Goal: Information Seeking & Learning: Compare options

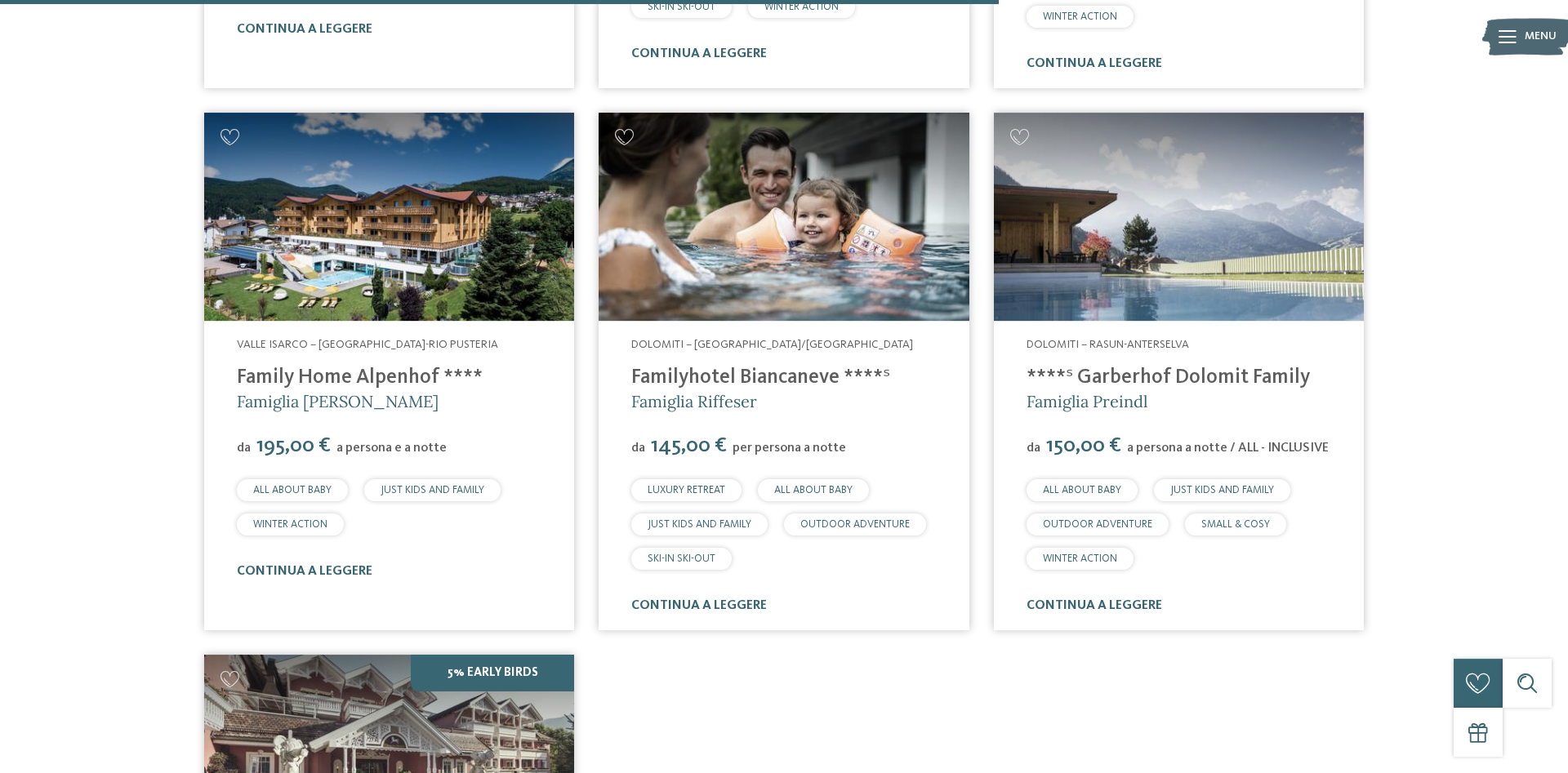
scroll to position [2284, 0]
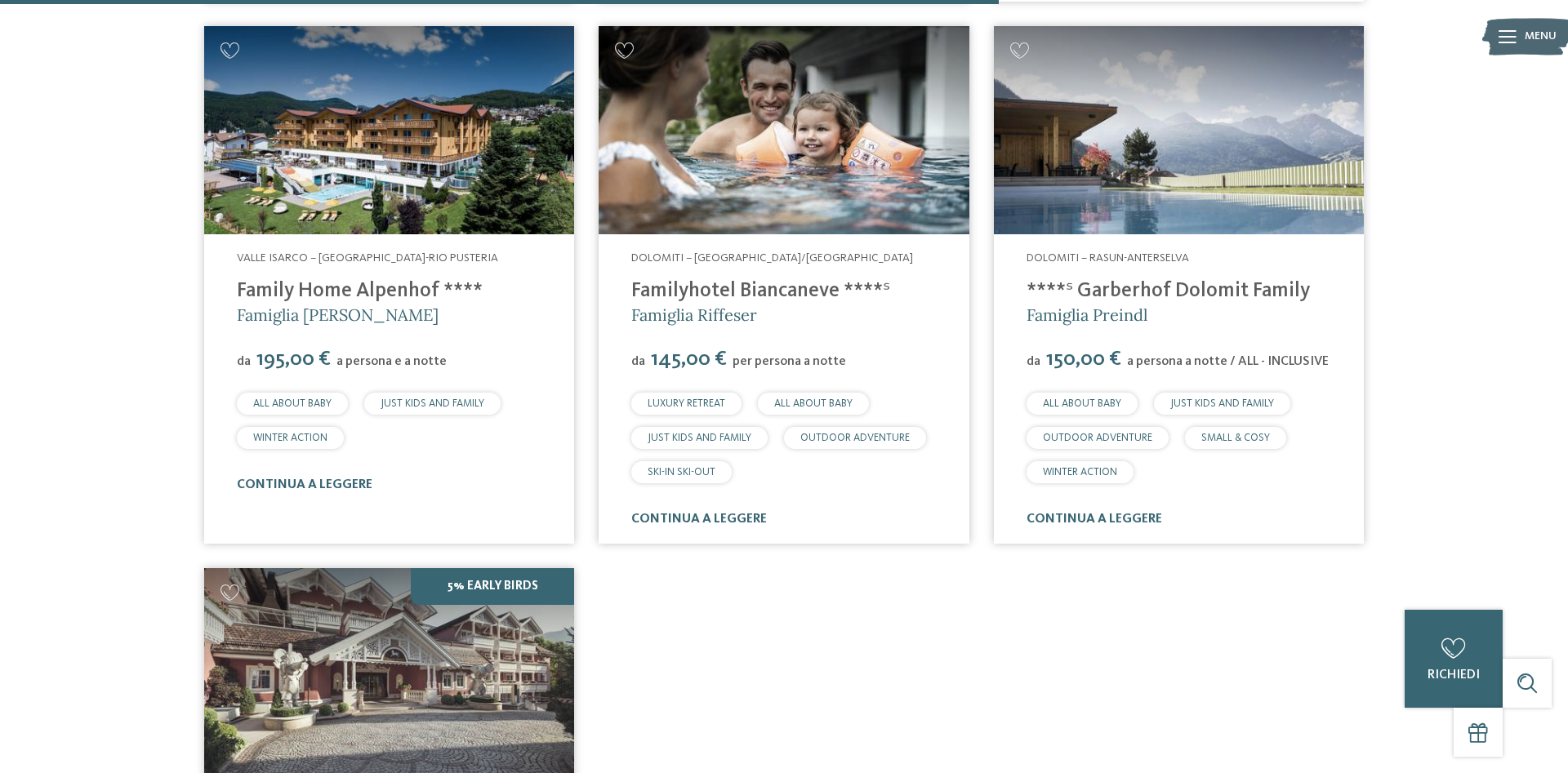
drag, startPoint x: 1331, startPoint y: 290, endPoint x: 1081, endPoint y: 281, distance: 250.2
click at [1081, 281] on div "Dolomiti – Rasun-Anterselva ****ˢ Garberhof Dolomit Family Famiglia Preindl da …" at bounding box center [1178, 389] width 370 height 309
copy link "Garberhof Dolomit Family"
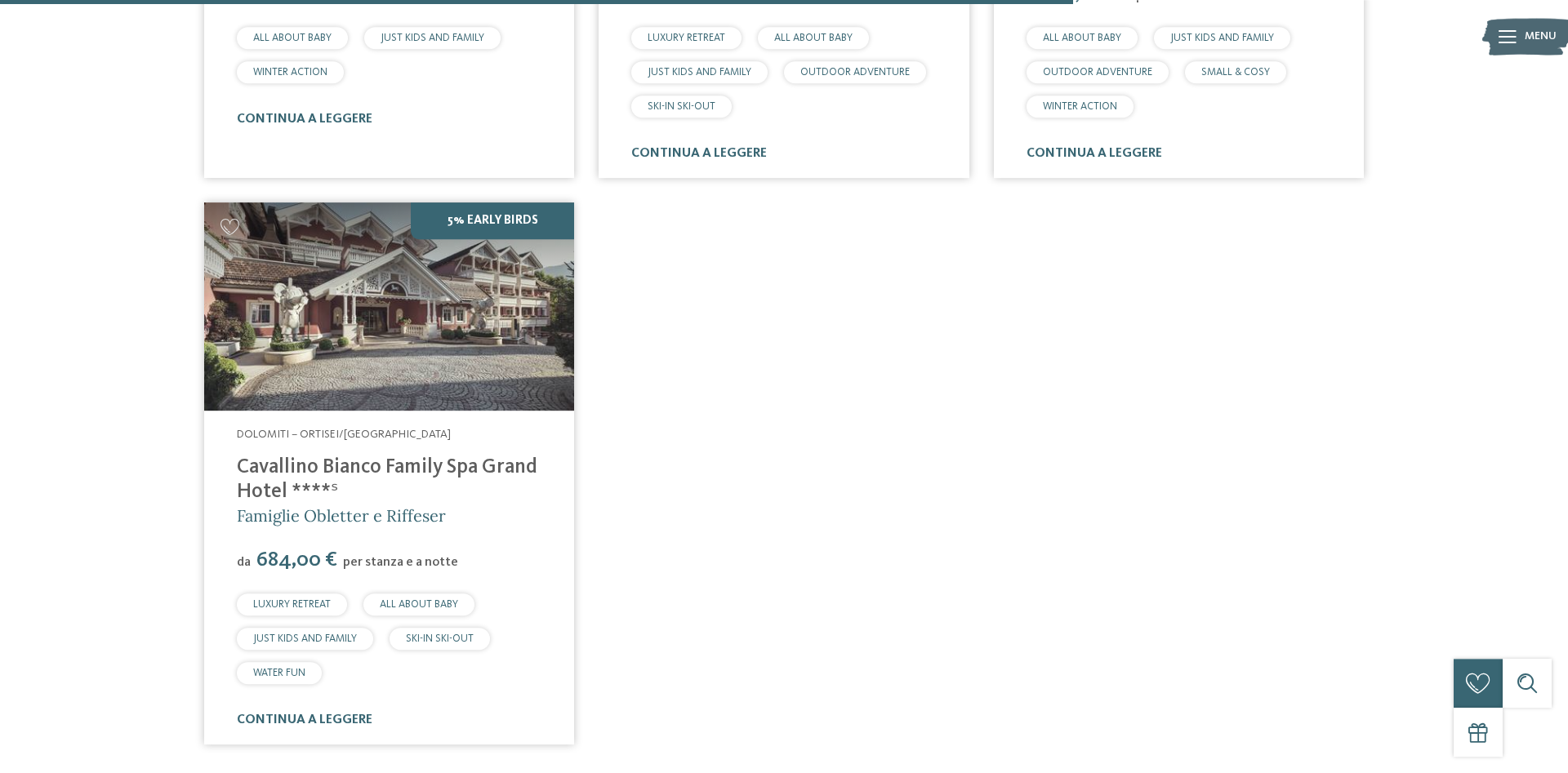
scroll to position [2784, 0]
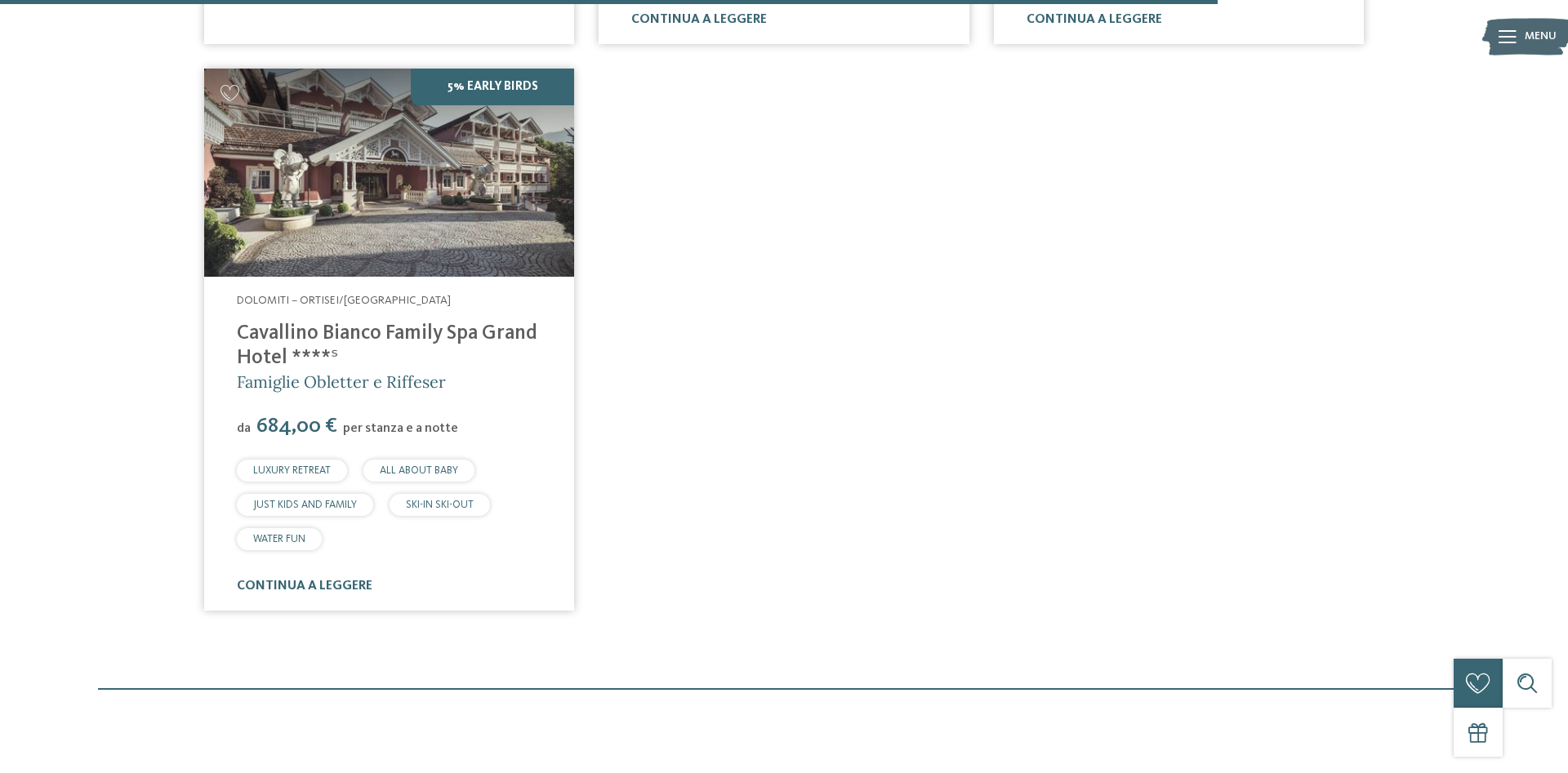
drag, startPoint x: 365, startPoint y: 363, endPoint x: 231, endPoint y: 318, distance: 141.4
click at [231, 318] on div "Dolomiti – Ortisei/[GEOGRAPHIC_DATA] Cavallino Bianco Family Spa [GEOGRAPHIC_DA…" at bounding box center [389, 443] width 370 height 334
copy link "Cavallino Bianco Family Spa Grand Hotel ****ˢ"
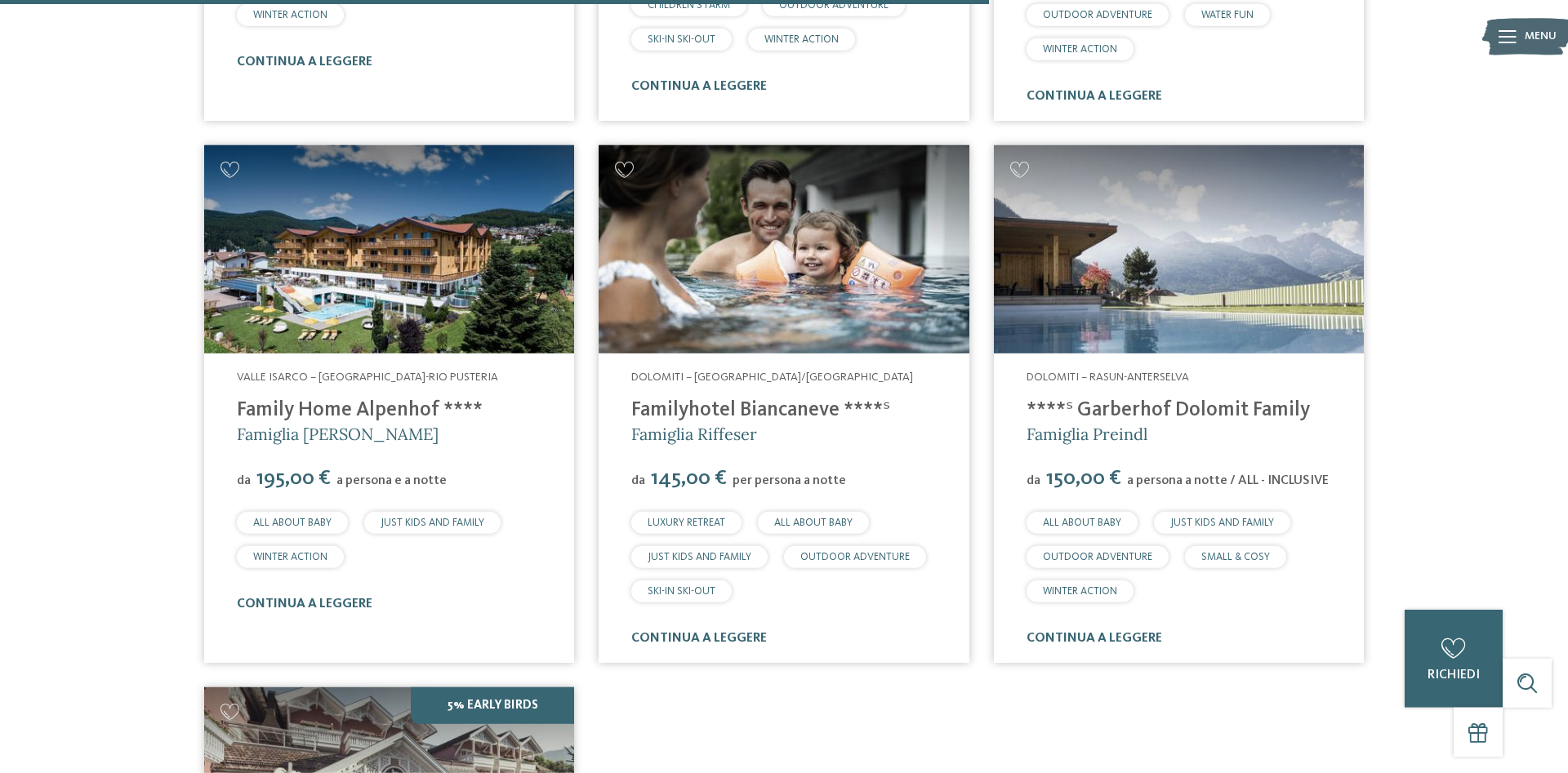
scroll to position [2117, 0]
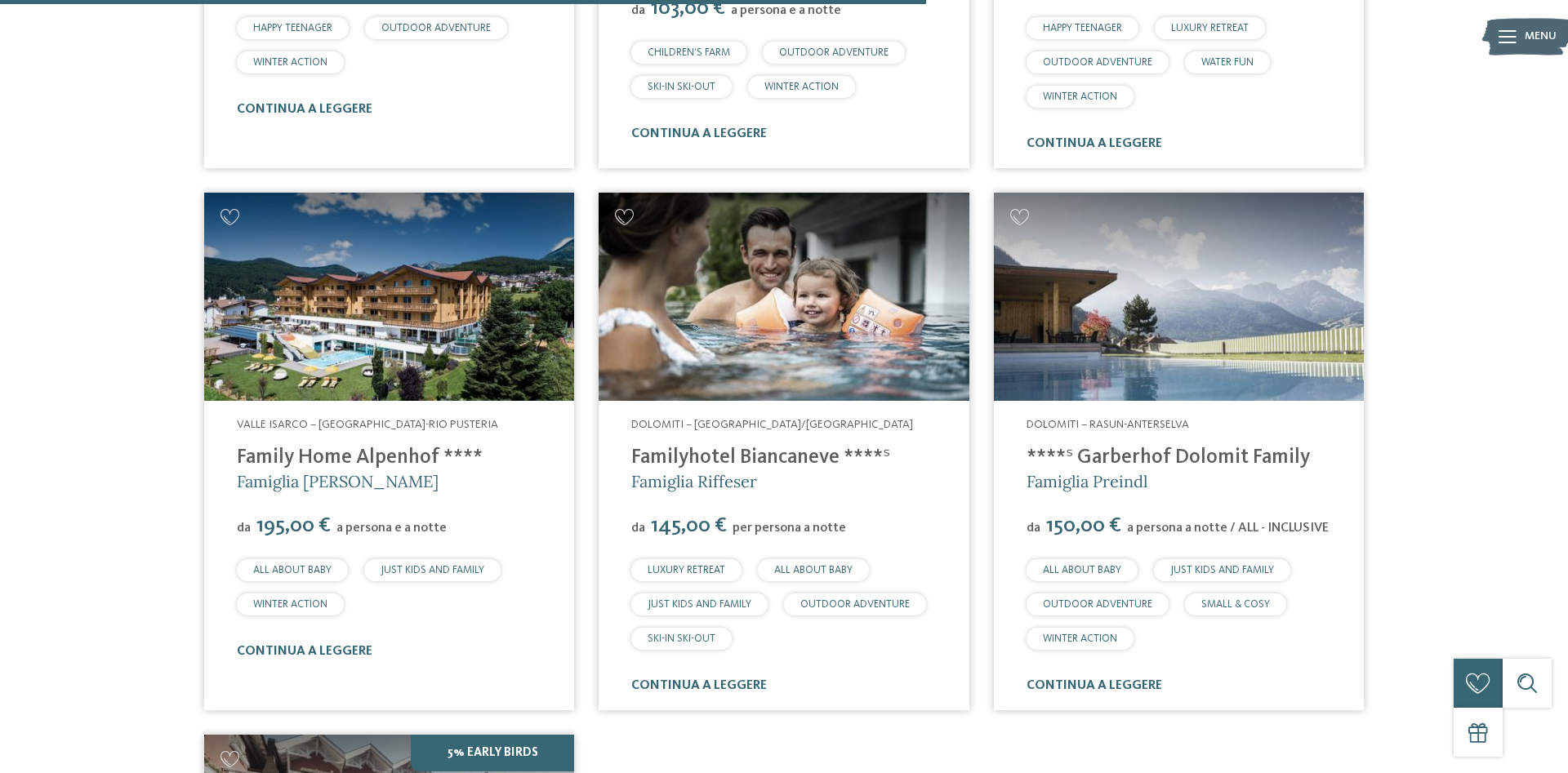
drag, startPoint x: 902, startPoint y: 461, endPoint x: 632, endPoint y: 450, distance: 270.2
click at [632, 450] on h4 "Familyhotel Biancaneve ****ˢ" at bounding box center [784, 458] width 305 height 24
copy link "Familyhotel Biancaneve ****ˢ"
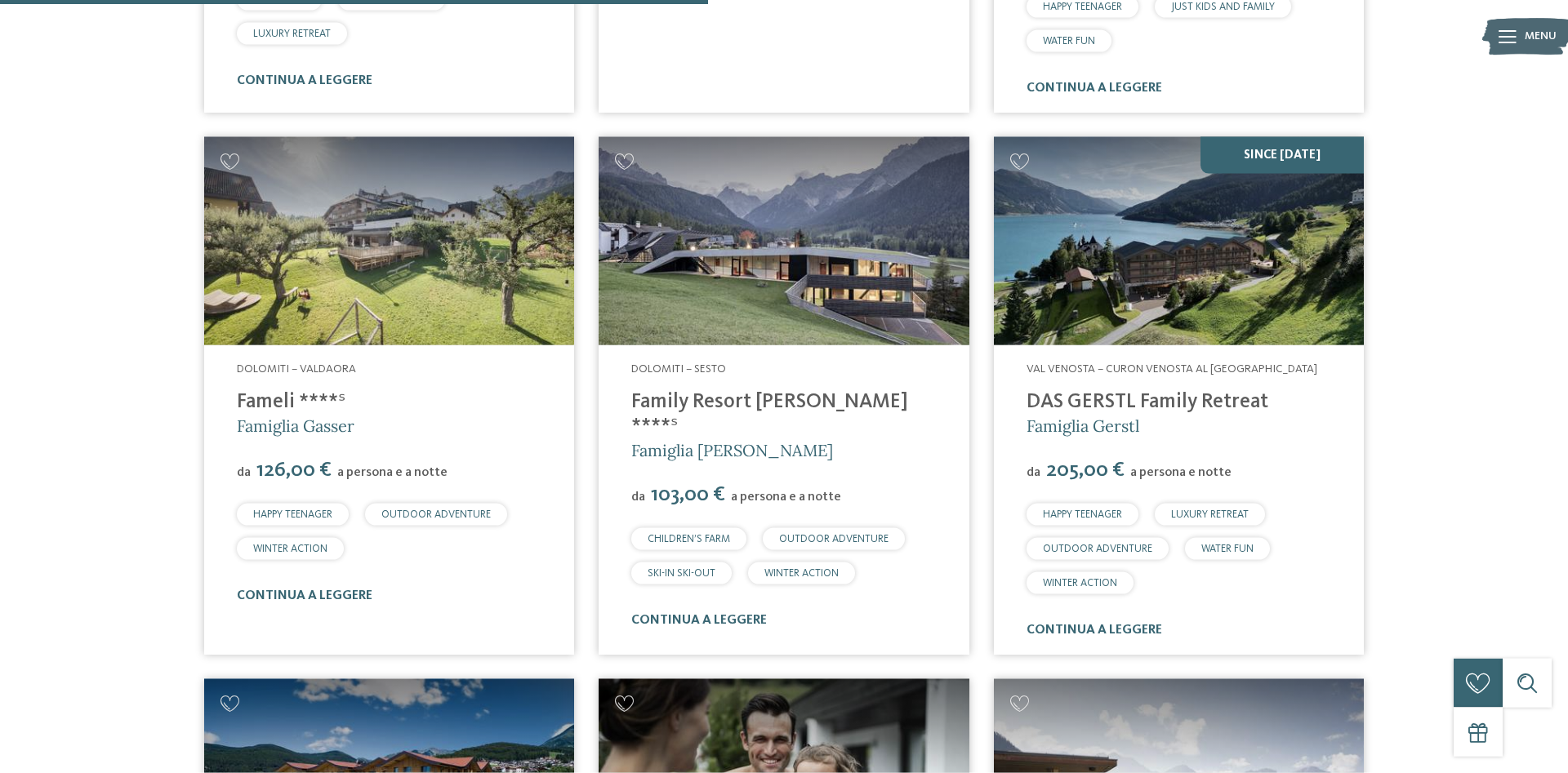
scroll to position [1619, 0]
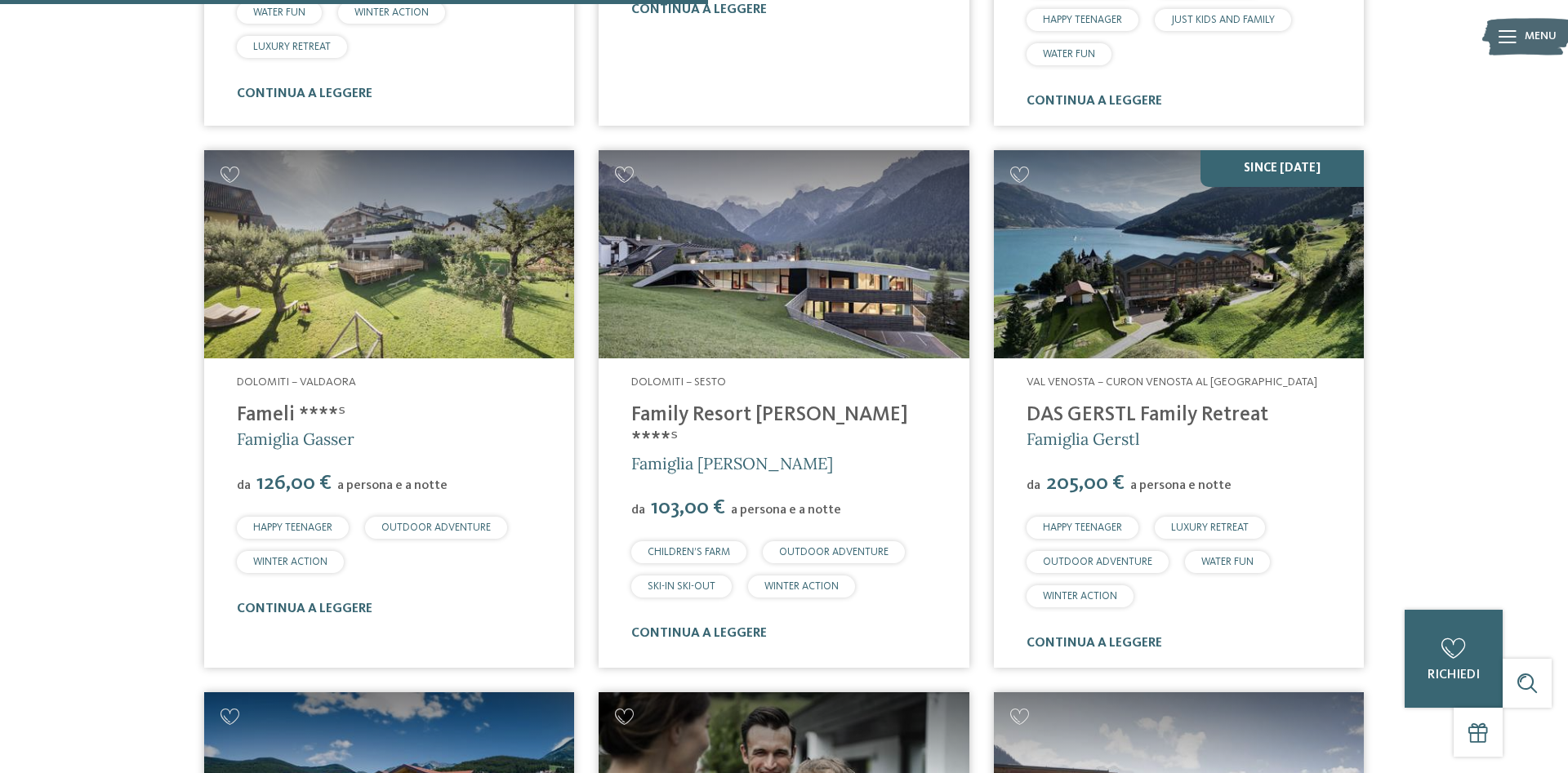
drag, startPoint x: 1297, startPoint y: 420, endPoint x: 1026, endPoint y: 417, distance: 271.0
click at [1026, 417] on div "Val Venosta – Curon Venosta al [GEOGRAPHIC_DATA] DAS GERSTL Family Retreat Fami…" at bounding box center [1178, 512] width 370 height 309
copy link "DAS GERSTL Family Retreat"
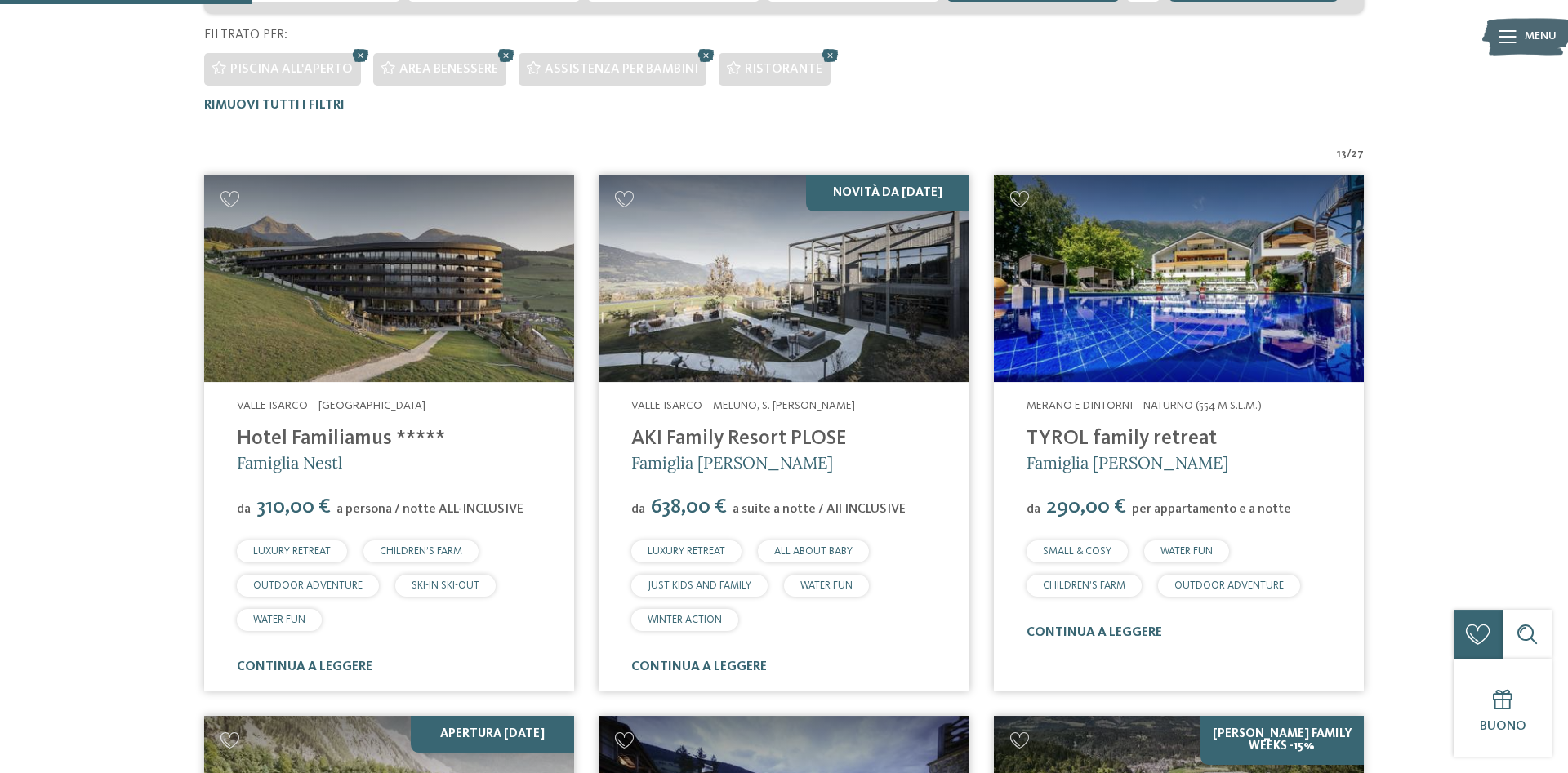
scroll to position [452, 0]
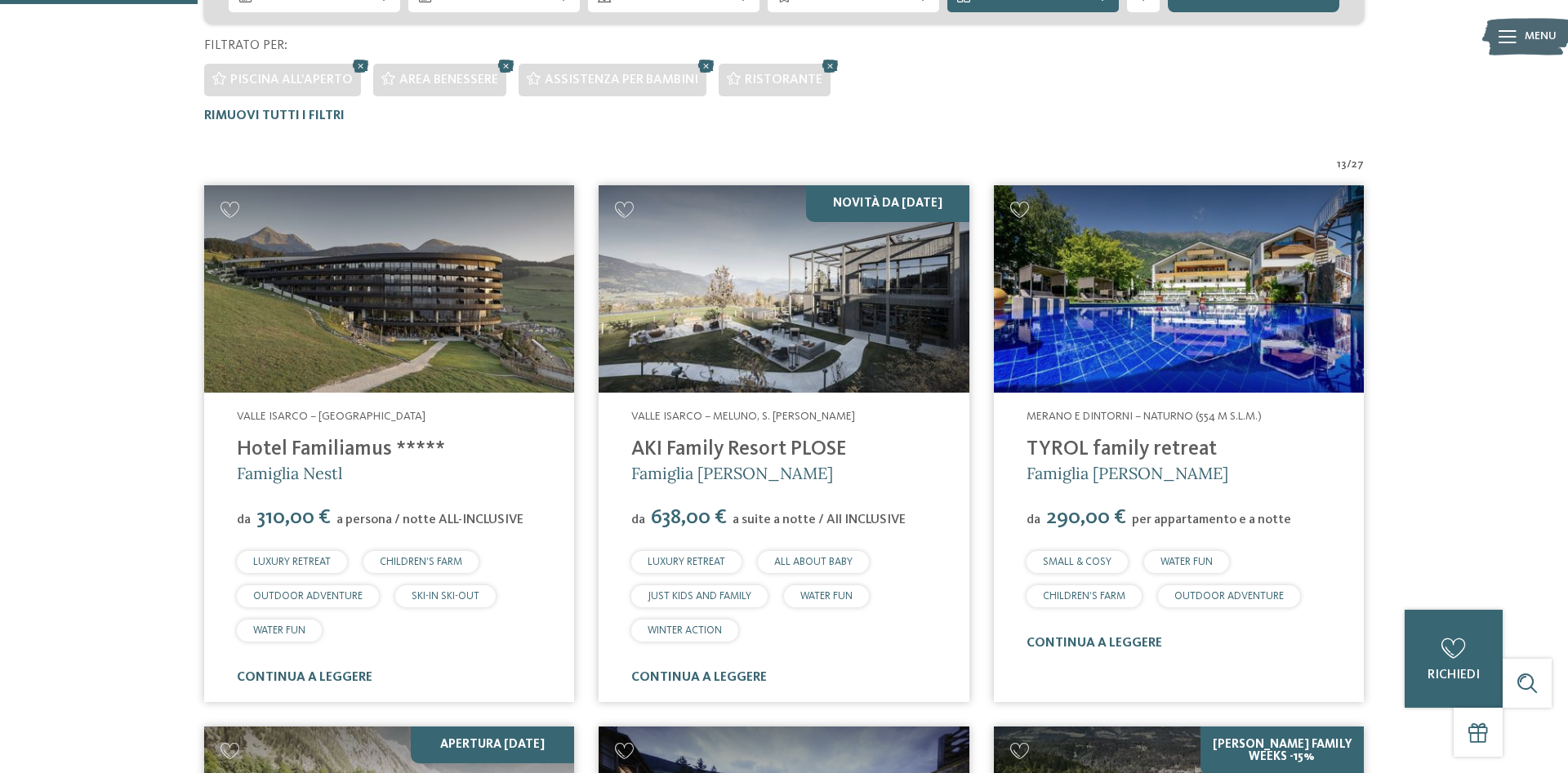
drag, startPoint x: 1237, startPoint y: 442, endPoint x: 992, endPoint y: 460, distance: 245.7
click at [992, 460] on article "Merano e dintorni – Naturno (554 m s.l.m.) TYROL family retreat Famiglia [PERSO…" at bounding box center [1179, 443] width 394 height 542
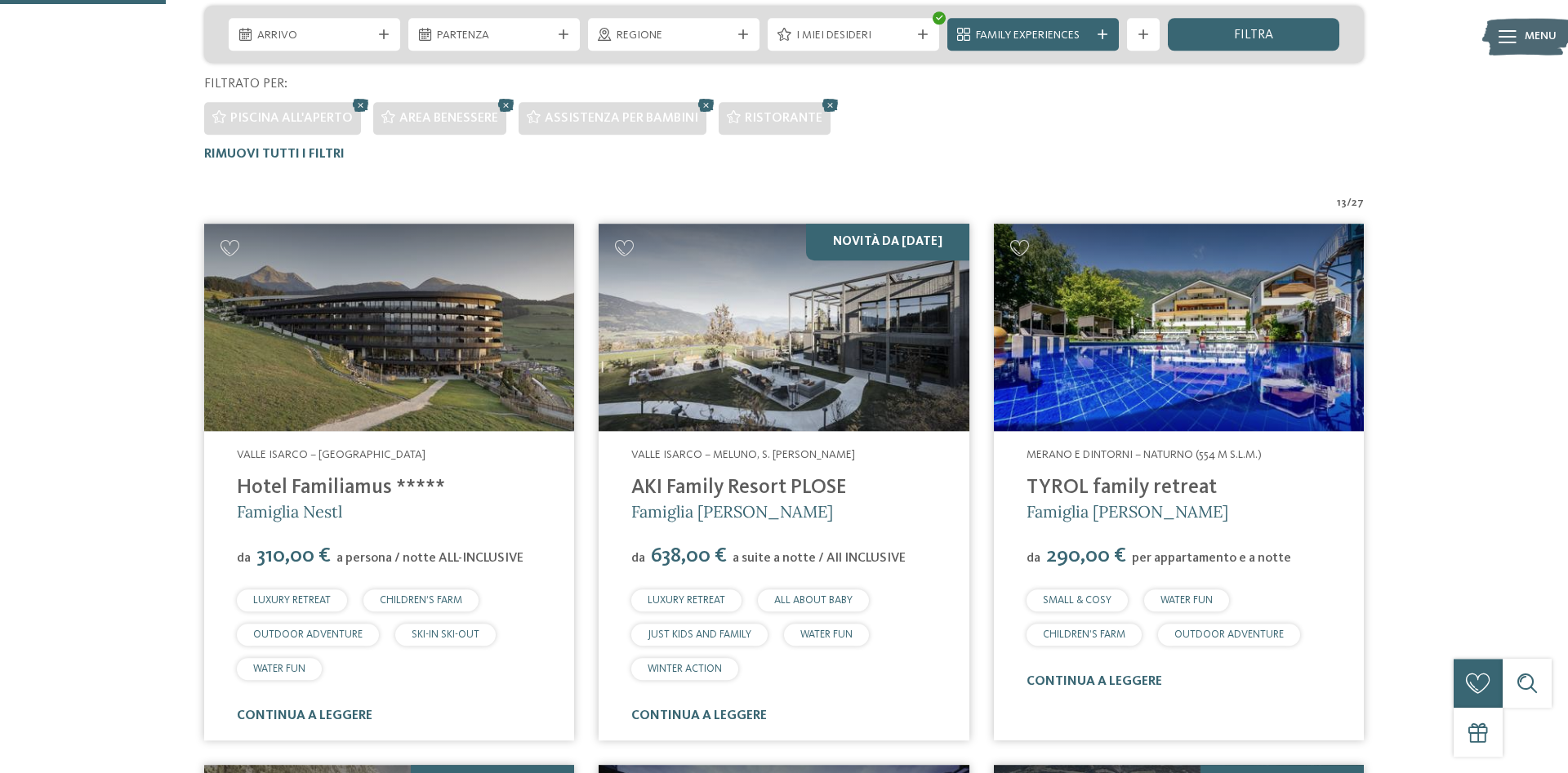
scroll to position [369, 0]
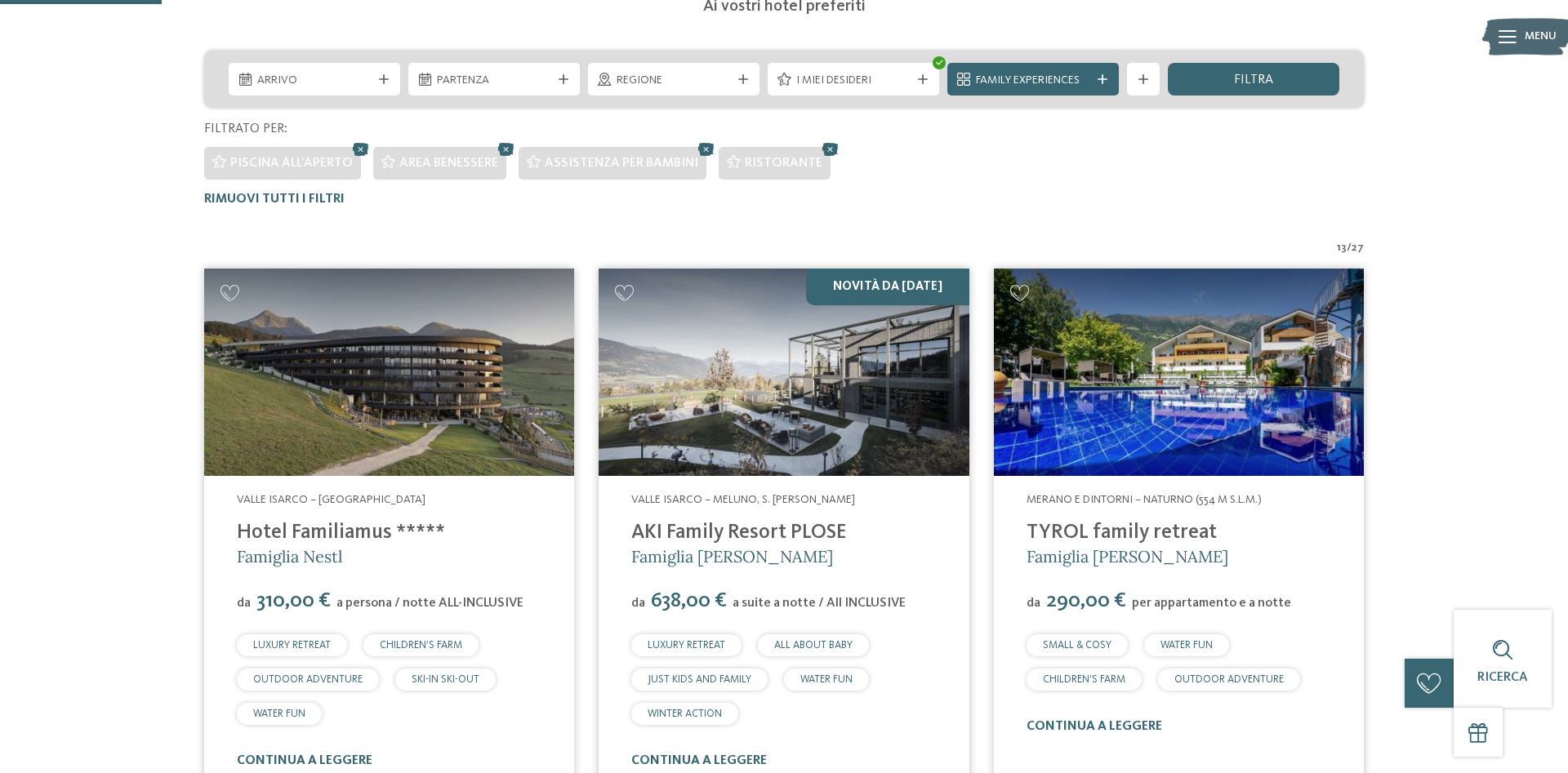
copy link "TYROL family retreat"
